Goal: Find specific page/section

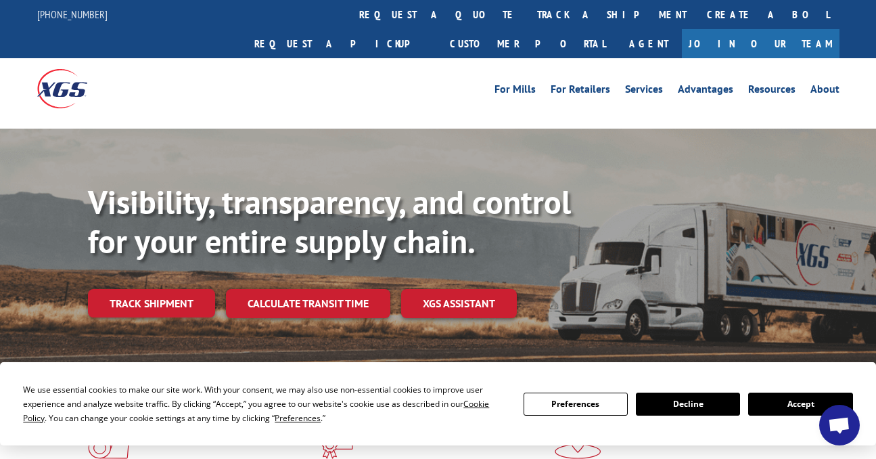
click at [796, 399] on button "Accept" at bounding box center [800, 403] width 104 height 23
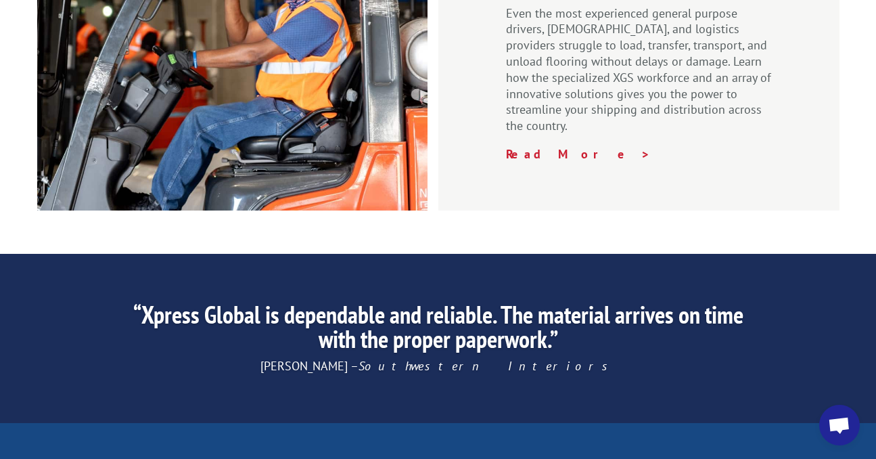
scroll to position [2164, 0]
